Goal: Find contact information: Find contact information

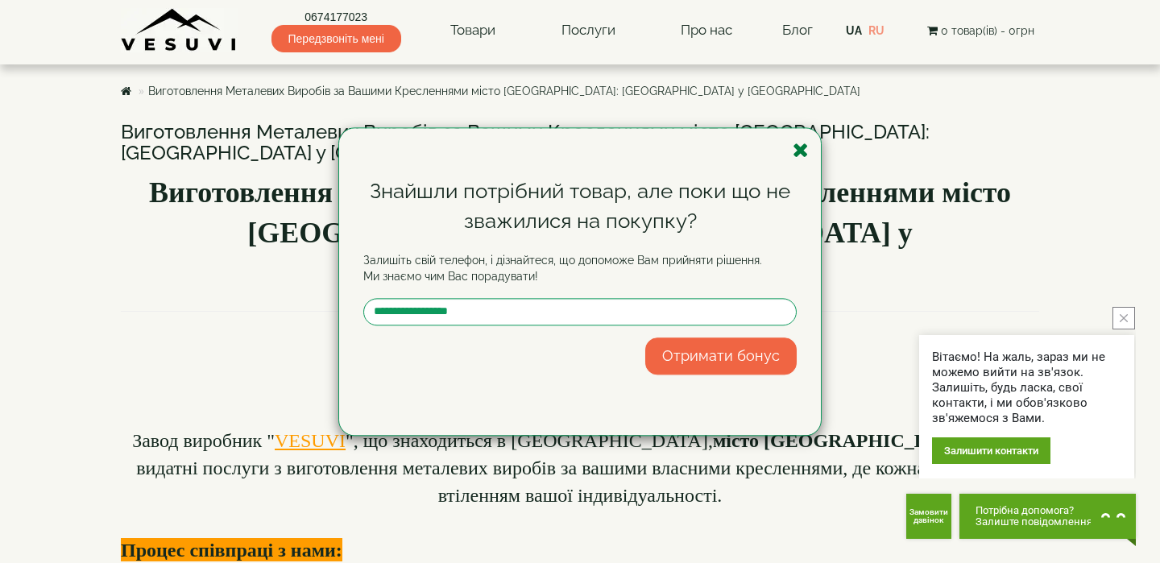
click at [800, 151] on icon "button" at bounding box center [801, 150] width 16 height 20
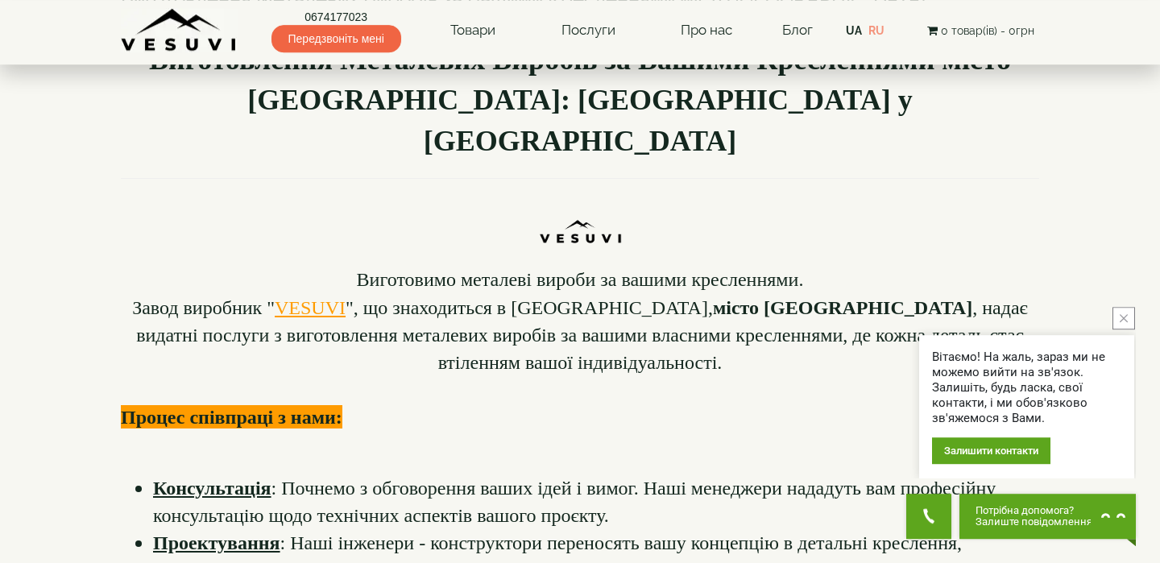
scroll to position [116, 0]
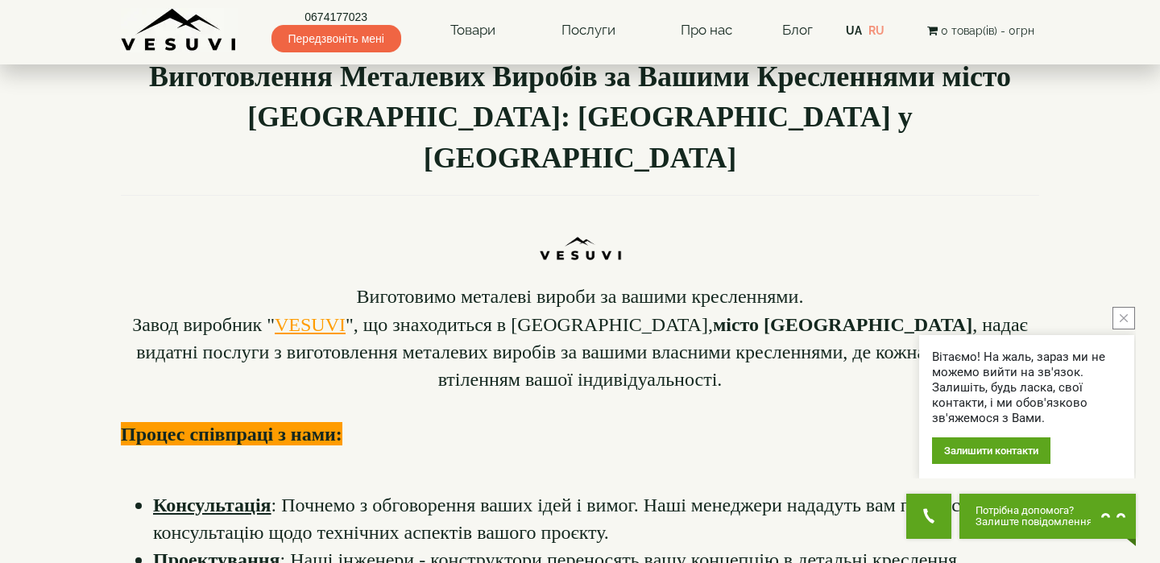
click at [189, 33] on img at bounding box center [179, 30] width 117 height 44
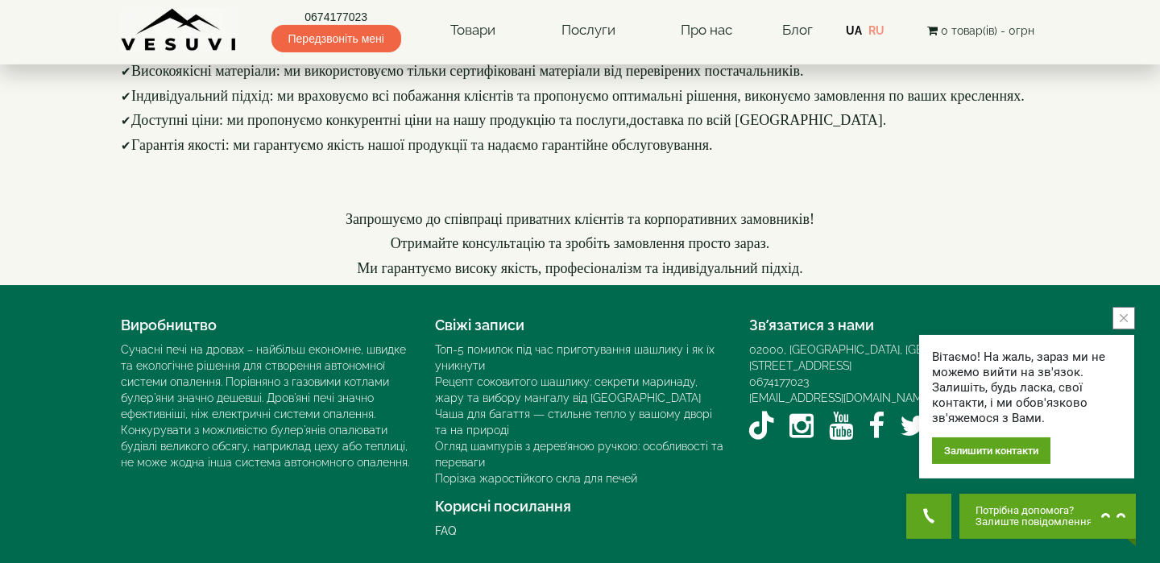
scroll to position [2432, 0]
click at [1127, 318] on icon "close button" at bounding box center [1124, 318] width 8 height 8
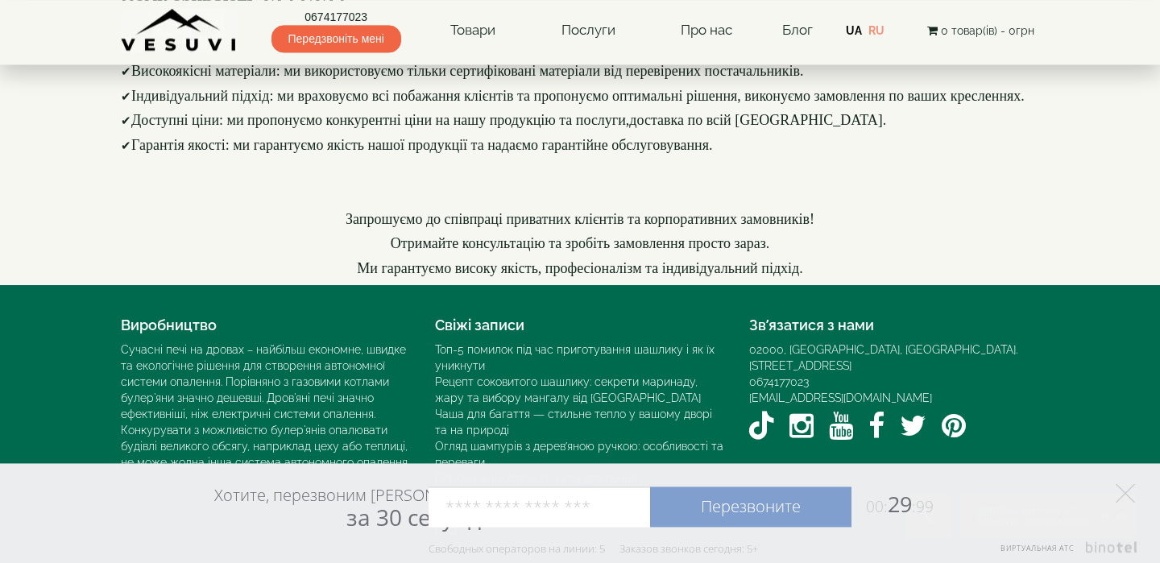
scroll to position [2316, 0]
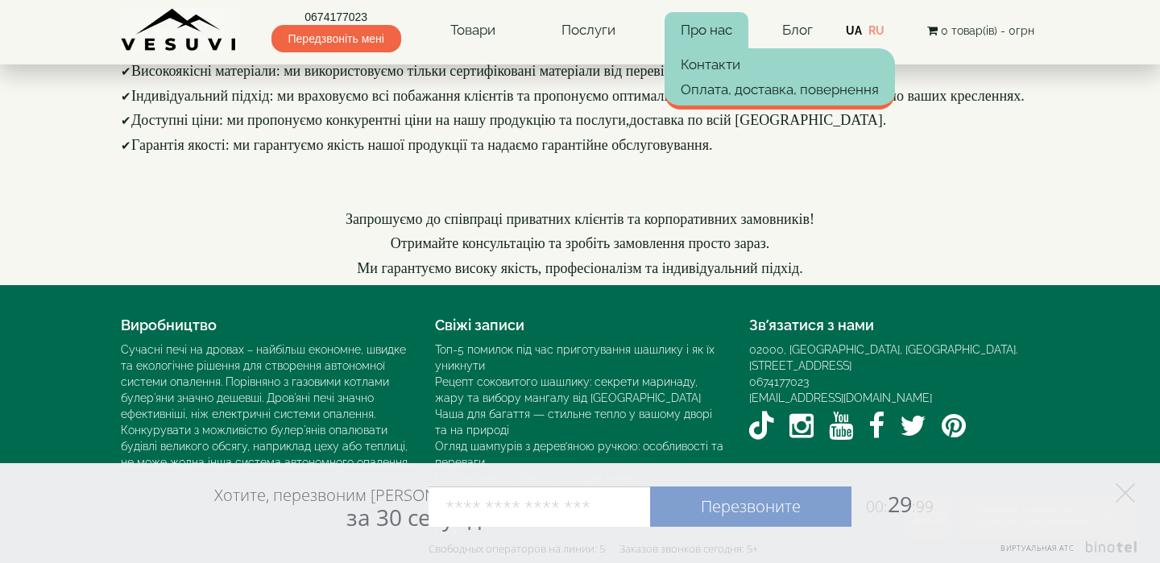
click at [723, 30] on link "Про нас" at bounding box center [707, 30] width 84 height 37
click at [720, 69] on link "Контакти" at bounding box center [780, 64] width 230 height 24
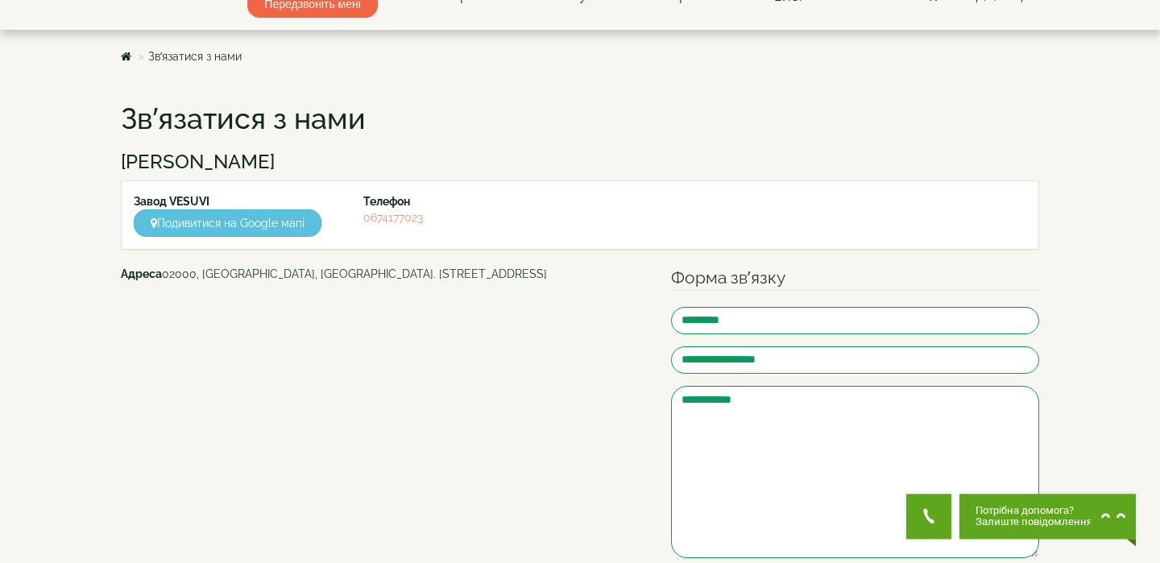
scroll to position [39, 0]
